Goal: Information Seeking & Learning: Learn about a topic

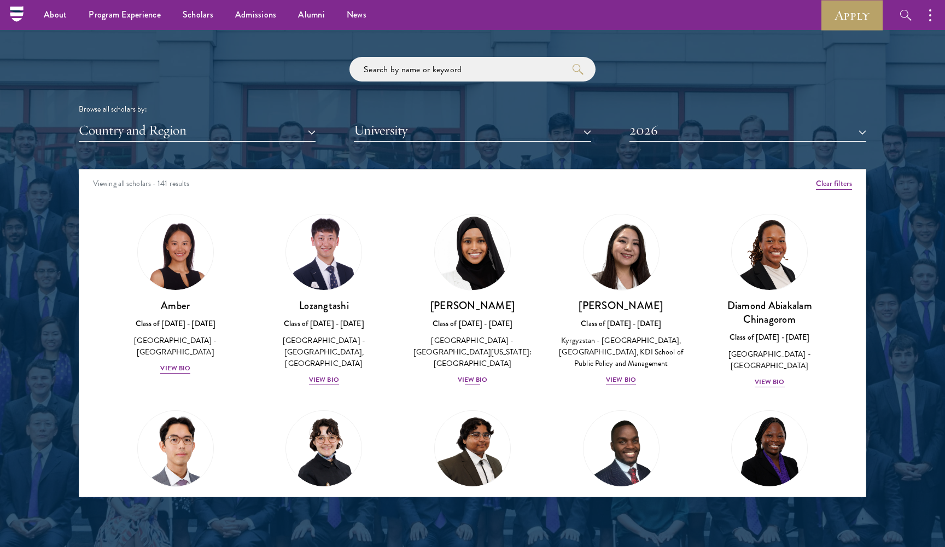
scroll to position [1283, 0]
click at [260, 143] on div "Scholar Directory Congratulations and welcome to the Schwarzman Scholars Class …" at bounding box center [472, 219] width 787 height 556
click at [240, 137] on button "Country and Region" at bounding box center [197, 130] width 237 height 22
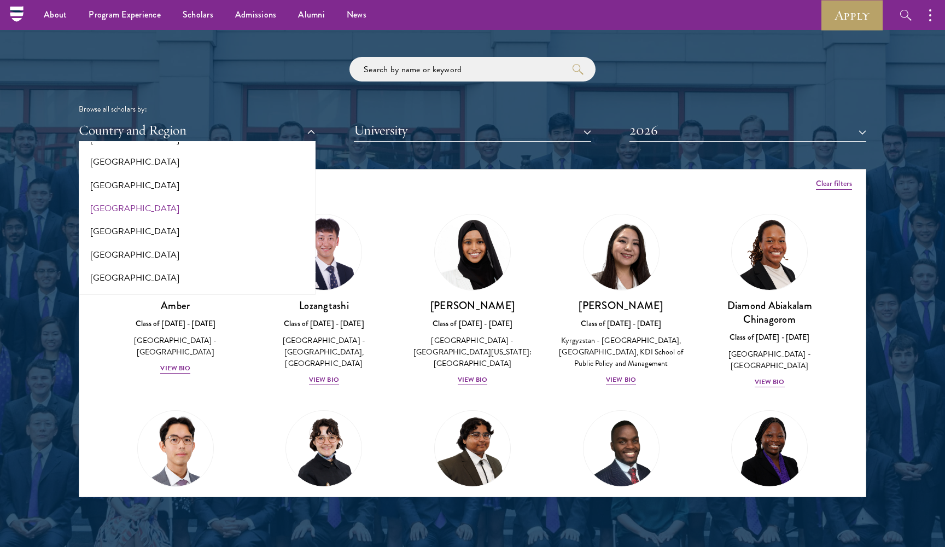
scroll to position [346, 0]
click at [182, 268] on button "[GEOGRAPHIC_DATA]" at bounding box center [197, 279] width 230 height 23
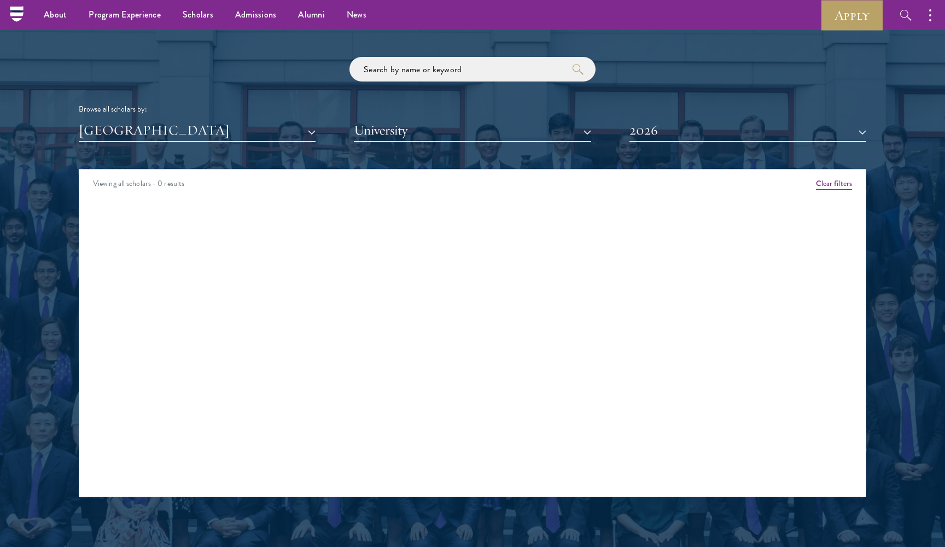
click at [183, 131] on button "[GEOGRAPHIC_DATA]" at bounding box center [197, 130] width 237 height 22
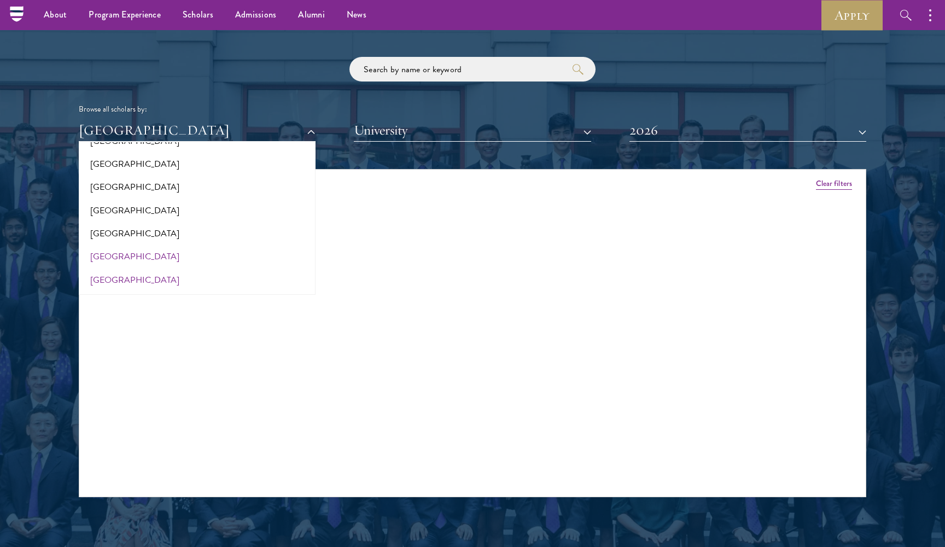
click at [139, 246] on button "[GEOGRAPHIC_DATA]" at bounding box center [197, 256] width 230 height 23
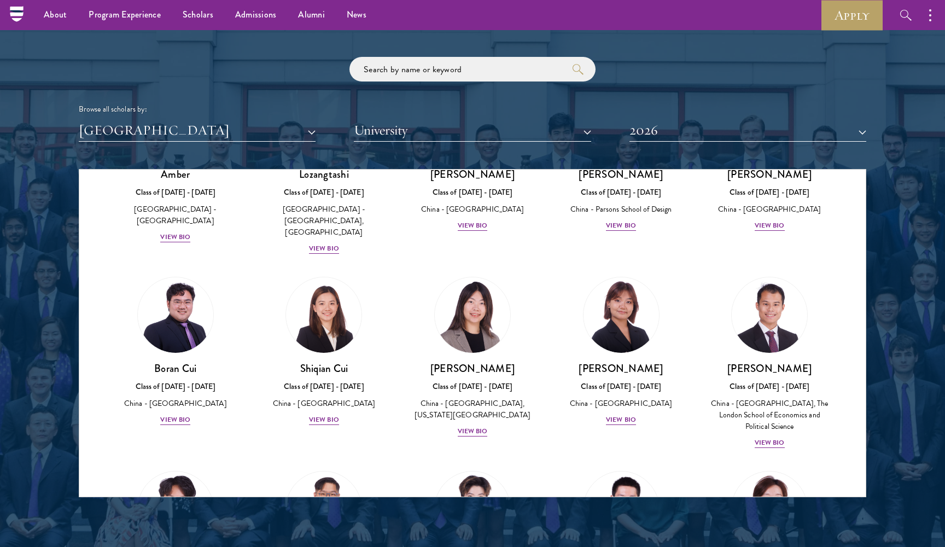
scroll to position [138, 0]
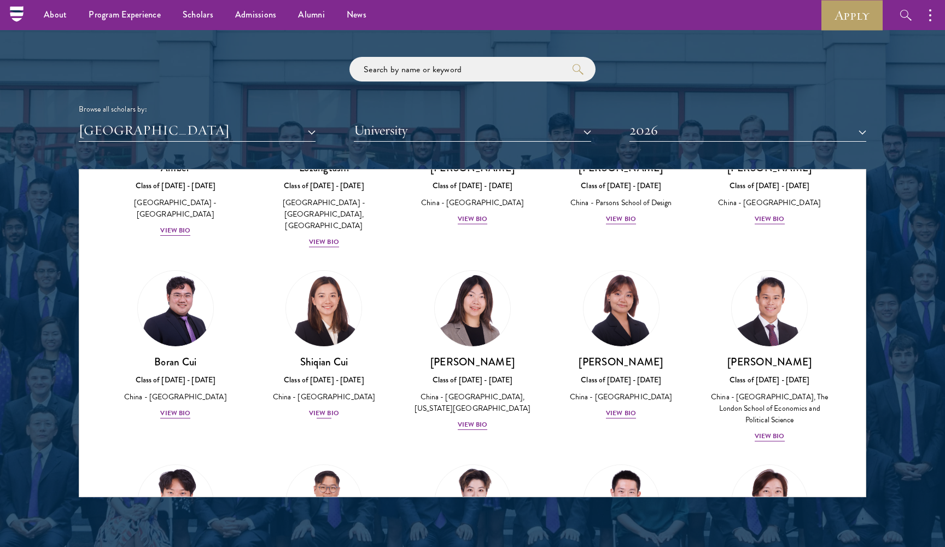
click at [330, 408] on div "View Bio" at bounding box center [324, 413] width 30 height 10
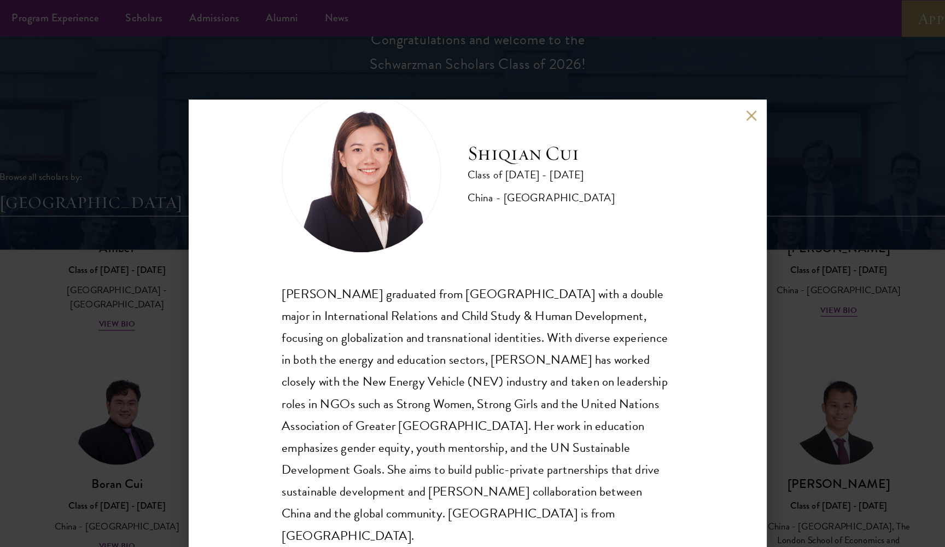
scroll to position [37, 0]
drag, startPoint x: 387, startPoint y: 124, endPoint x: 496, endPoint y: 124, distance: 109.4
click at [496, 124] on div "[PERSON_NAME] Class of [DATE] - [DATE] [GEOGRAPHIC_DATA] - [GEOGRAPHIC_DATA]" at bounding box center [472, 143] width 323 height 131
copy h2 "Shiqian Cui"
click at [622, 90] on div "[PERSON_NAME] Class of [DATE] - [DATE] [GEOGRAPHIC_DATA] - [GEOGRAPHIC_DATA] [P…" at bounding box center [473, 273] width 476 height 383
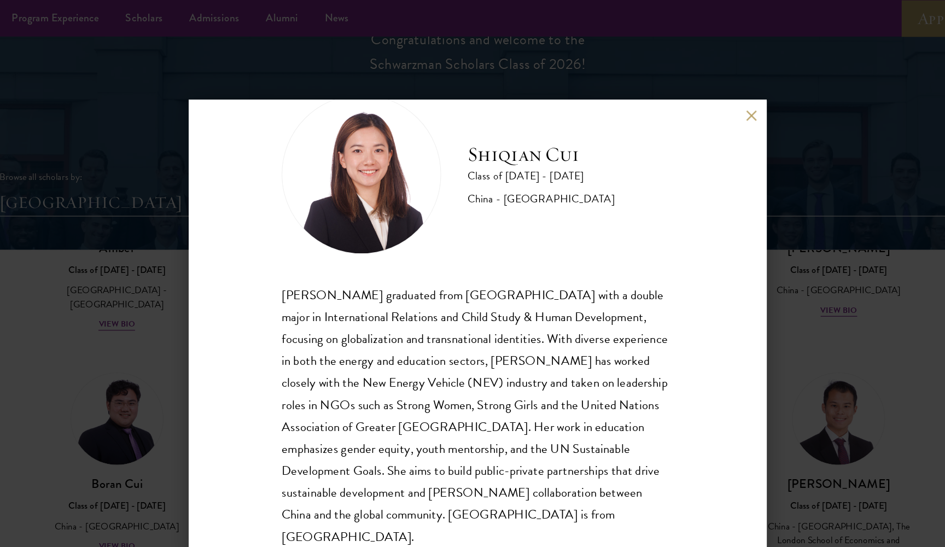
click at [693, 91] on button at bounding box center [697, 94] width 9 height 9
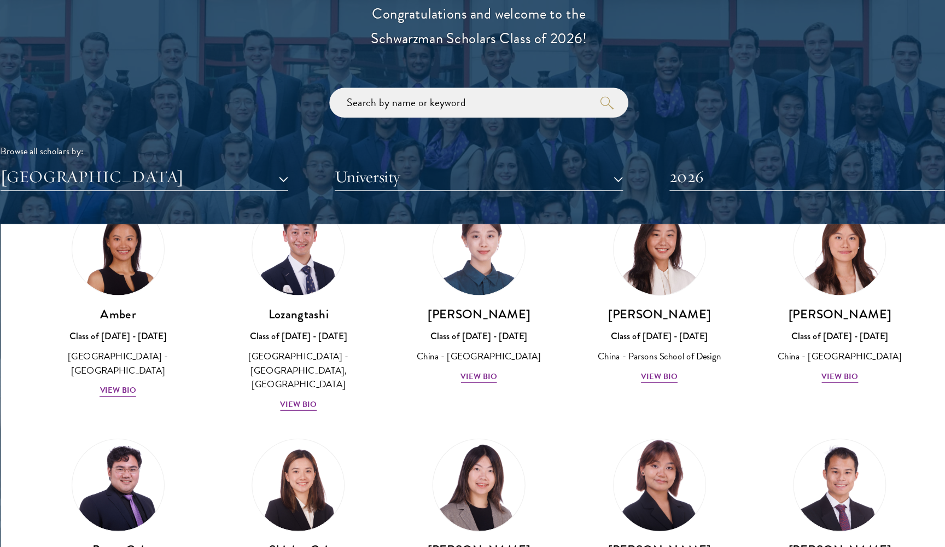
scroll to position [27, 0]
